Goal: Transaction & Acquisition: Download file/media

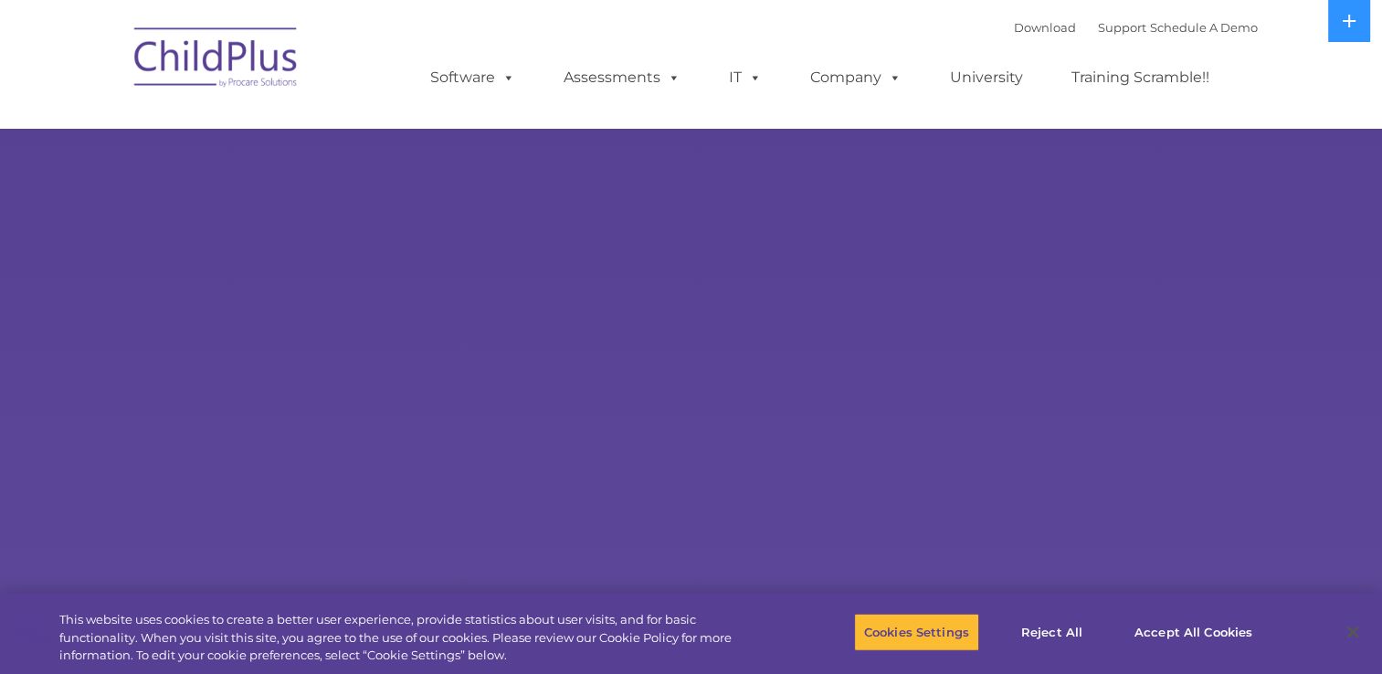
select select "MEDIUM"
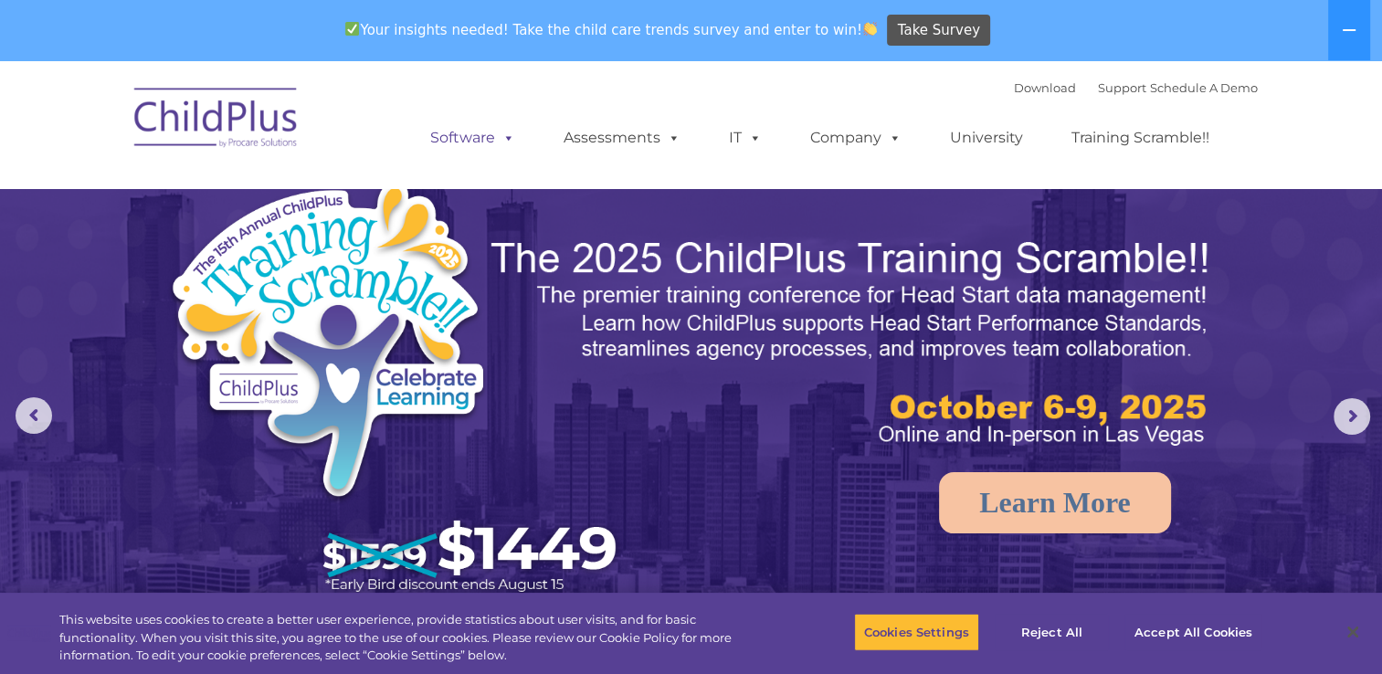
click at [504, 146] on span at bounding box center [505, 137] width 20 height 17
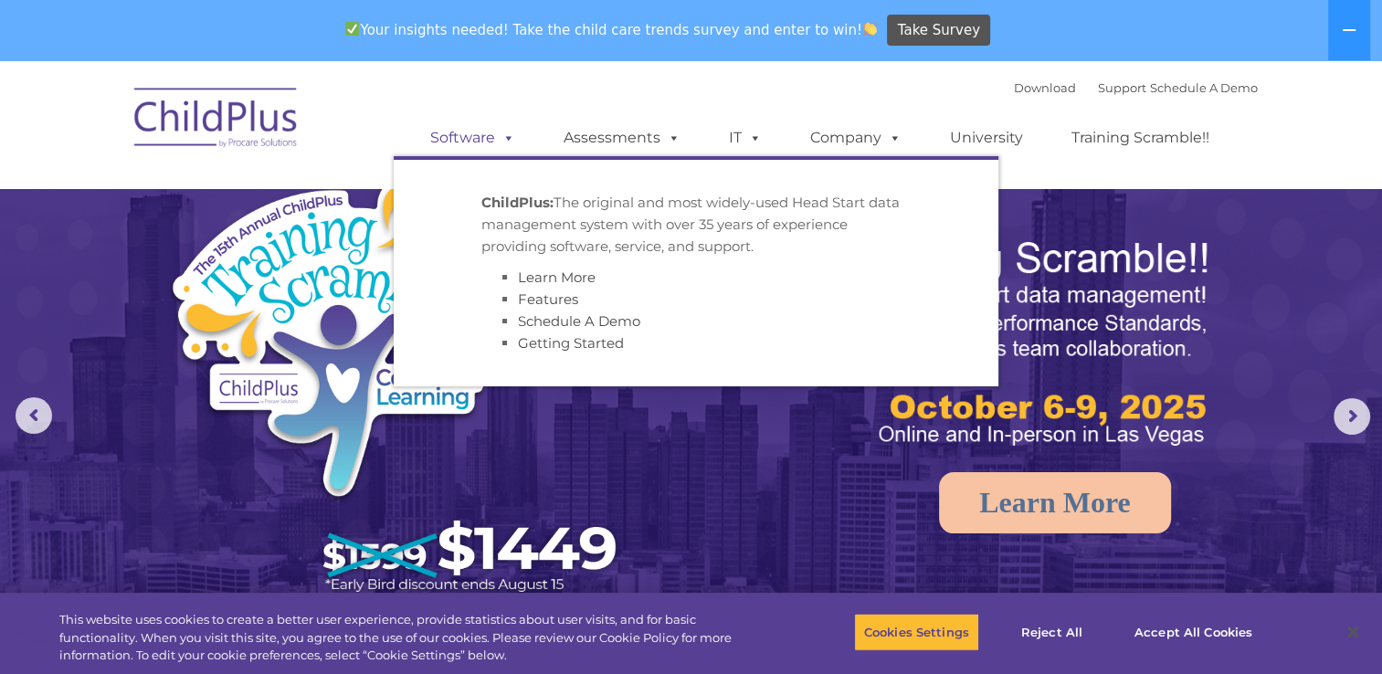
click at [504, 146] on span at bounding box center [505, 137] width 20 height 17
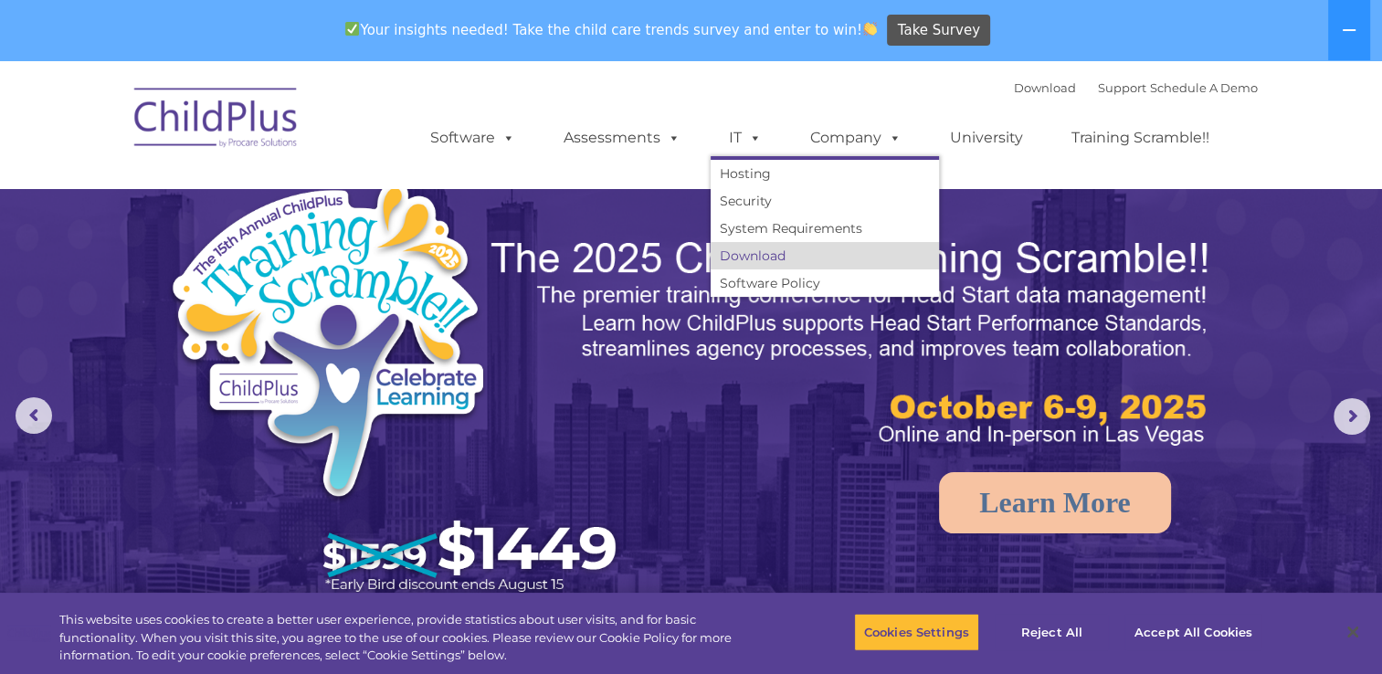
click at [753, 258] on link "Download" at bounding box center [825, 255] width 228 height 27
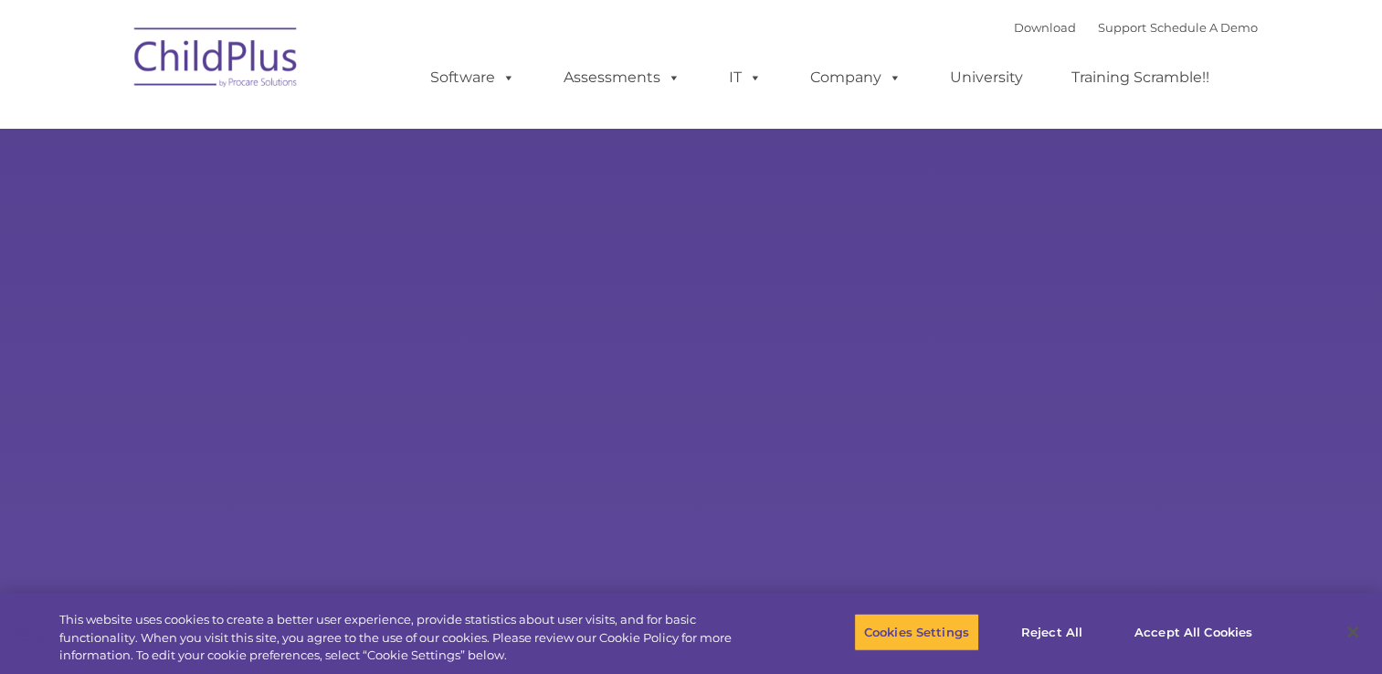
select select "MEDIUM"
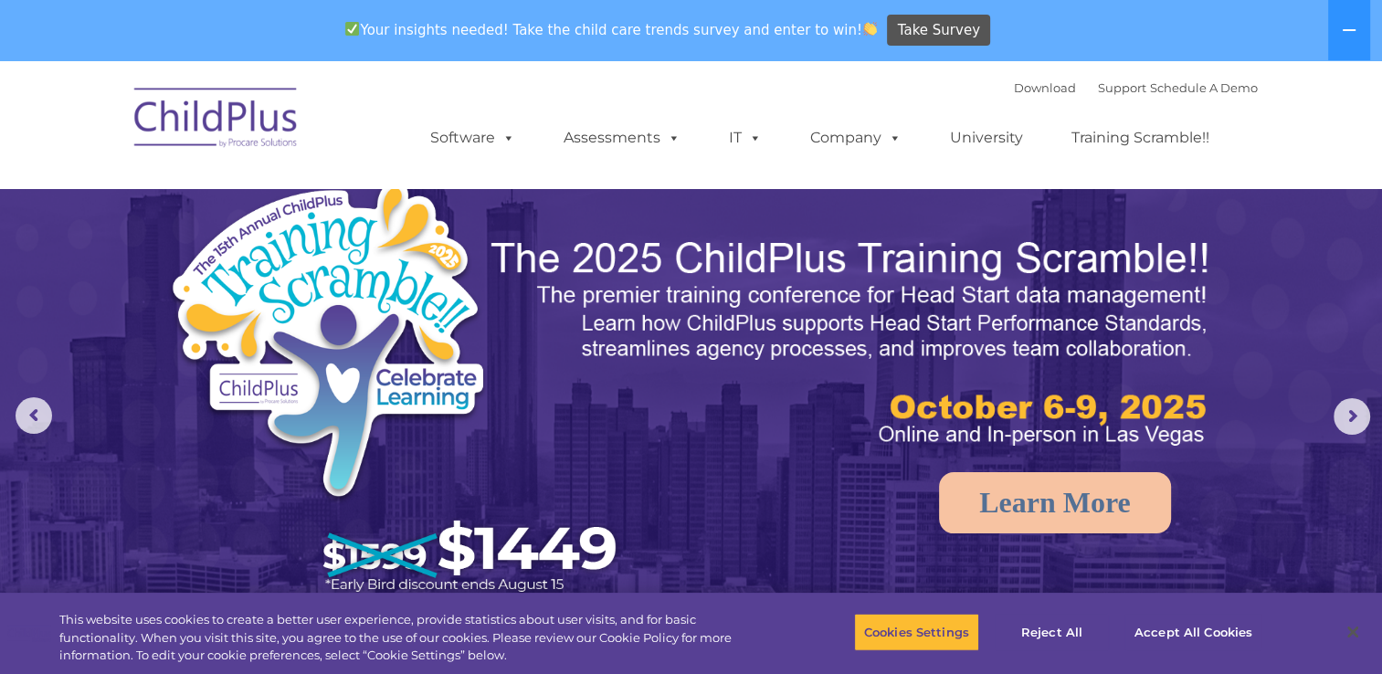
drag, startPoint x: 566, startPoint y: 3, endPoint x: 252, endPoint y: 87, distance: 325.3
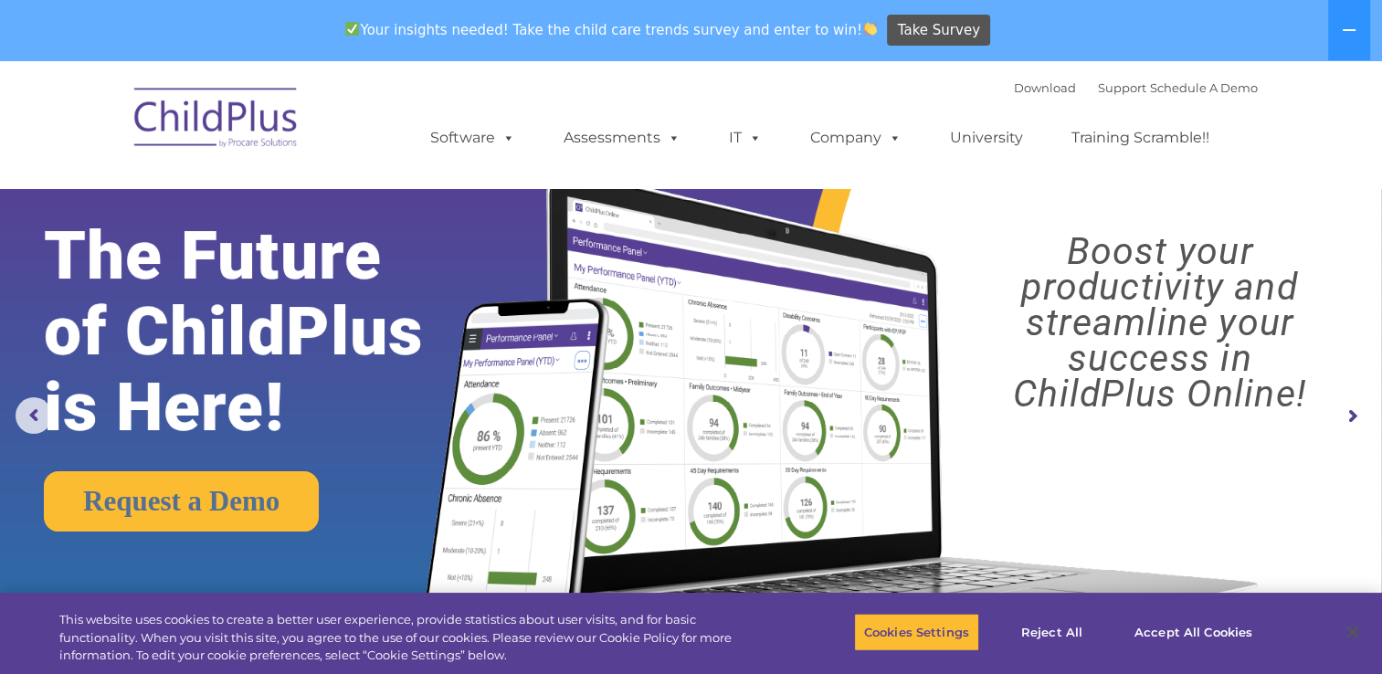
drag, startPoint x: 152, startPoint y: 1, endPoint x: 308, endPoint y: 17, distance: 157.1
click at [311, 2] on div "Your insights needed! Take the child care trends survey and enter to win! Take …" at bounding box center [665, 30] width 1331 height 59
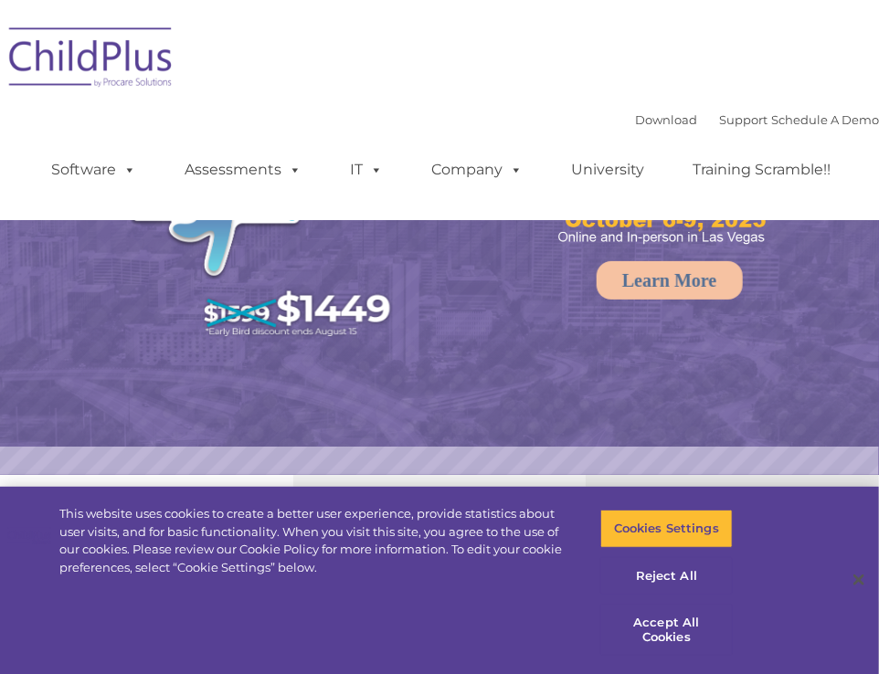
select select "MEDIUM"
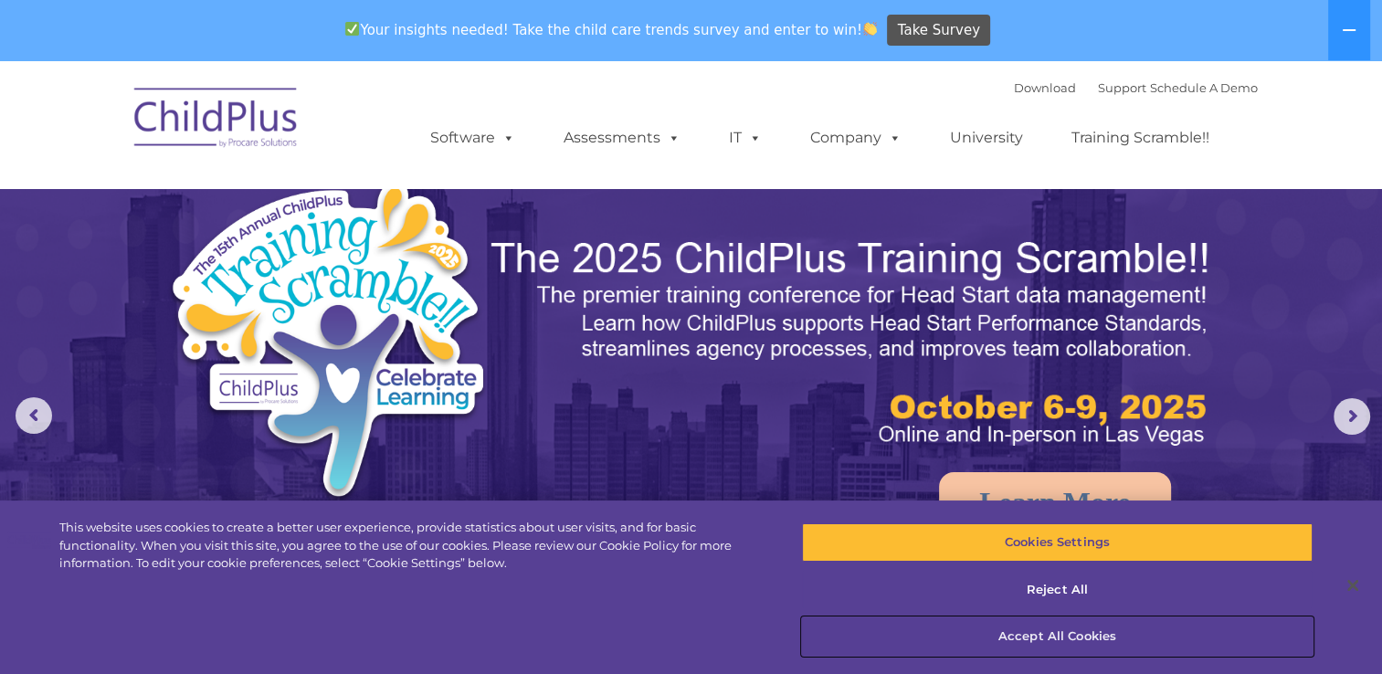
click at [878, 637] on button "Accept All Cookies" at bounding box center [1058, 637] width 512 height 38
